Goal: Information Seeking & Learning: Find specific fact

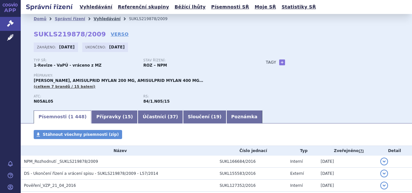
click at [95, 18] on link "Vyhledávání" at bounding box center [107, 19] width 27 height 5
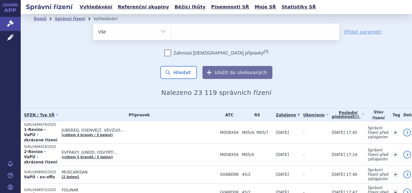
click at [194, 31] on ul at bounding box center [256, 31] width 168 height 14
click at [172, 31] on select at bounding box center [171, 31] width 0 height 16
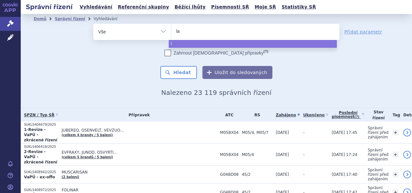
type input "lat"
type input "latud"
type input "latuda"
select select "latuda"
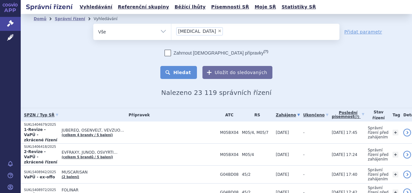
click at [175, 73] on button "Hledat" at bounding box center [179, 72] width 37 height 13
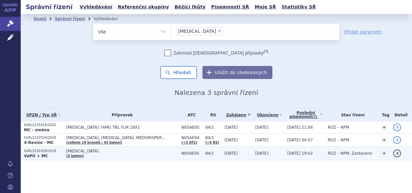
click at [77, 155] on link "(3 balení)" at bounding box center [75, 156] width 18 height 4
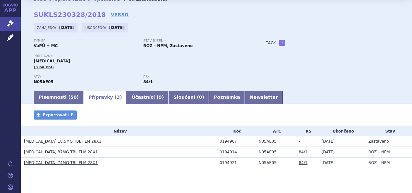
scroll to position [34, 0]
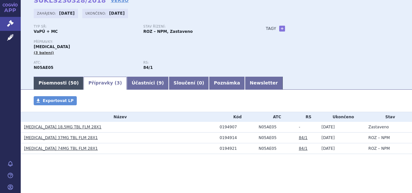
click at [56, 82] on link "Písemnosti ( 50 )" at bounding box center [59, 83] width 50 height 13
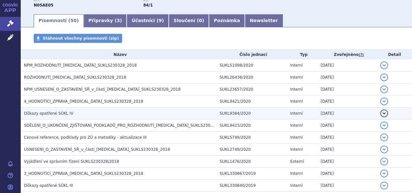
scroll to position [99, 0]
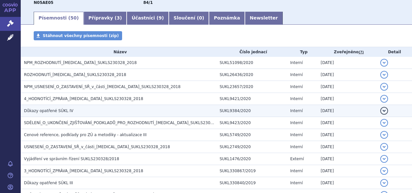
click at [57, 105] on td "Důkazy opatřené SÚKL IV" at bounding box center [119, 111] width 196 height 12
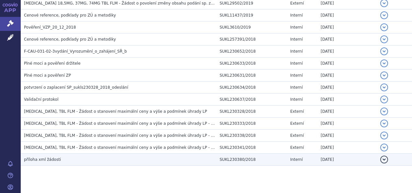
scroll to position [645, 0]
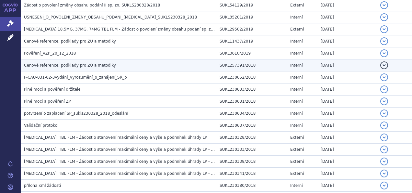
click at [60, 63] on span "Cenové reference, podklady pro ZÚ a metodiky" at bounding box center [70, 65] width 92 height 5
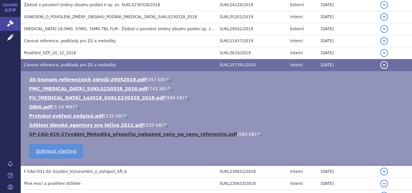
click at [130, 131] on link "SP-CAU-010-27vydání_Metodika_přepočtu_nalezené_ceny_na_cenu_referenční.pdf" at bounding box center [133, 133] width 208 height 5
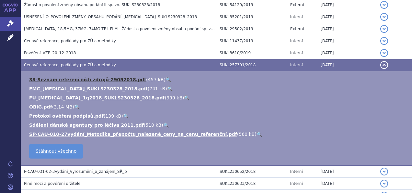
click at [73, 77] on link "38-Seznam referenčních zdrojů-29052018.pdf" at bounding box center [87, 79] width 117 height 5
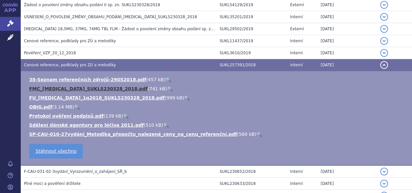
click at [59, 86] on link "FMC_LATUDA_SUKLS230328_2018.pdf" at bounding box center [88, 88] width 119 height 5
